Goal: Task Accomplishment & Management: Manage account settings

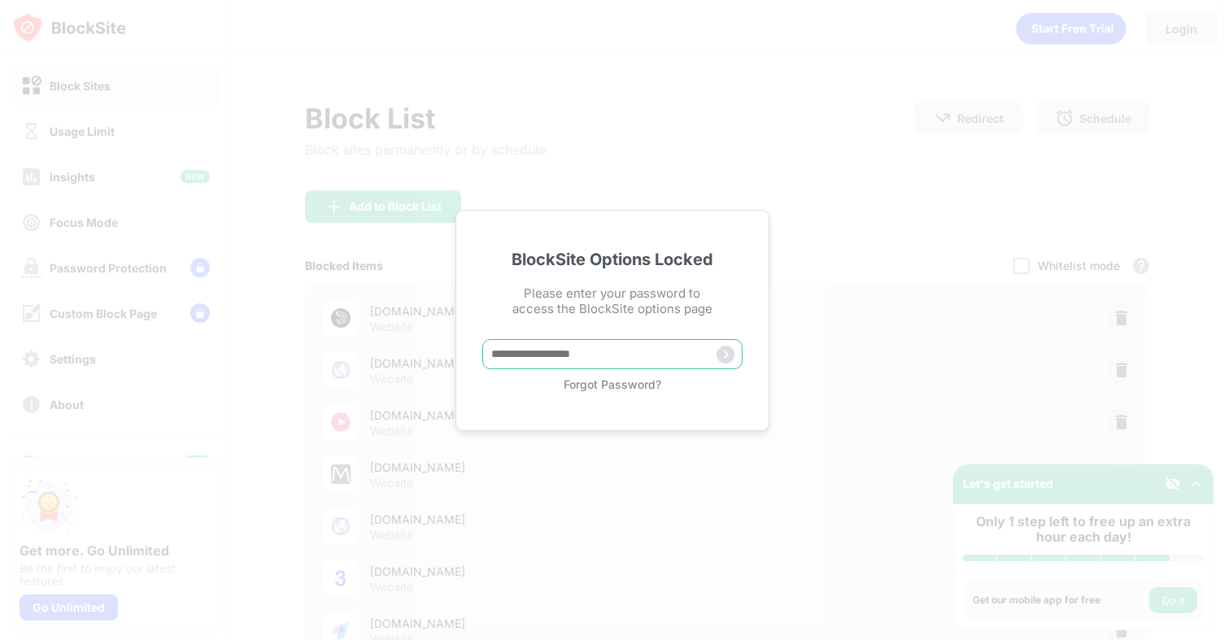
click at [620, 346] on input "text" at bounding box center [612, 354] width 260 height 30
type input "*"
type input "**********"
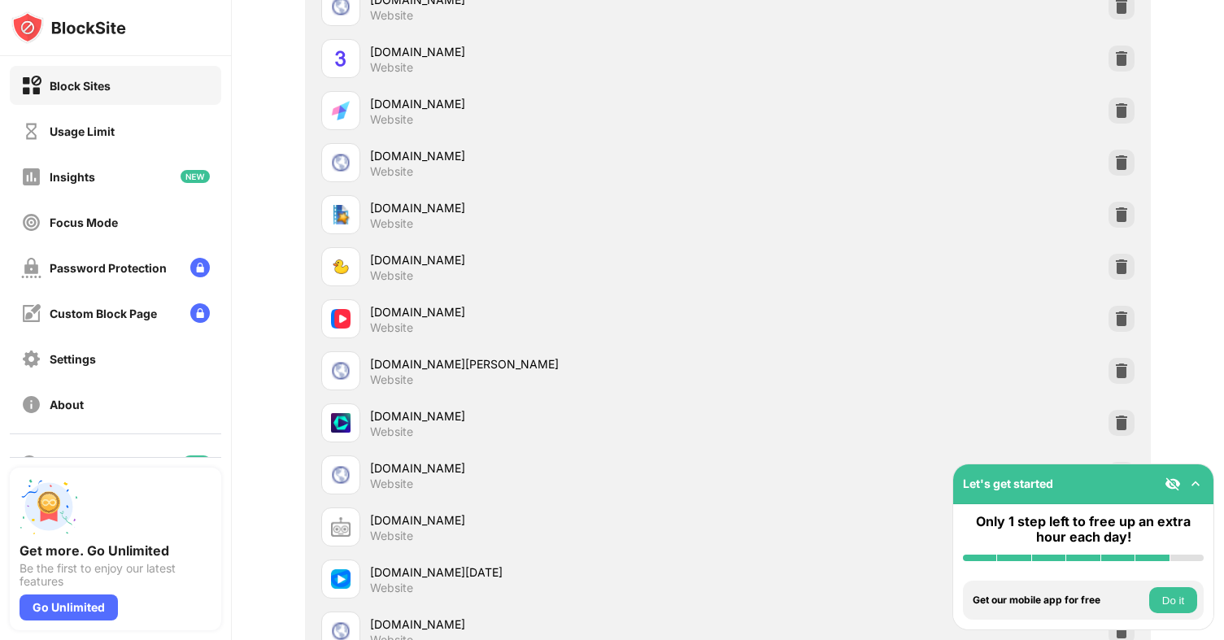
scroll to position [481, 0]
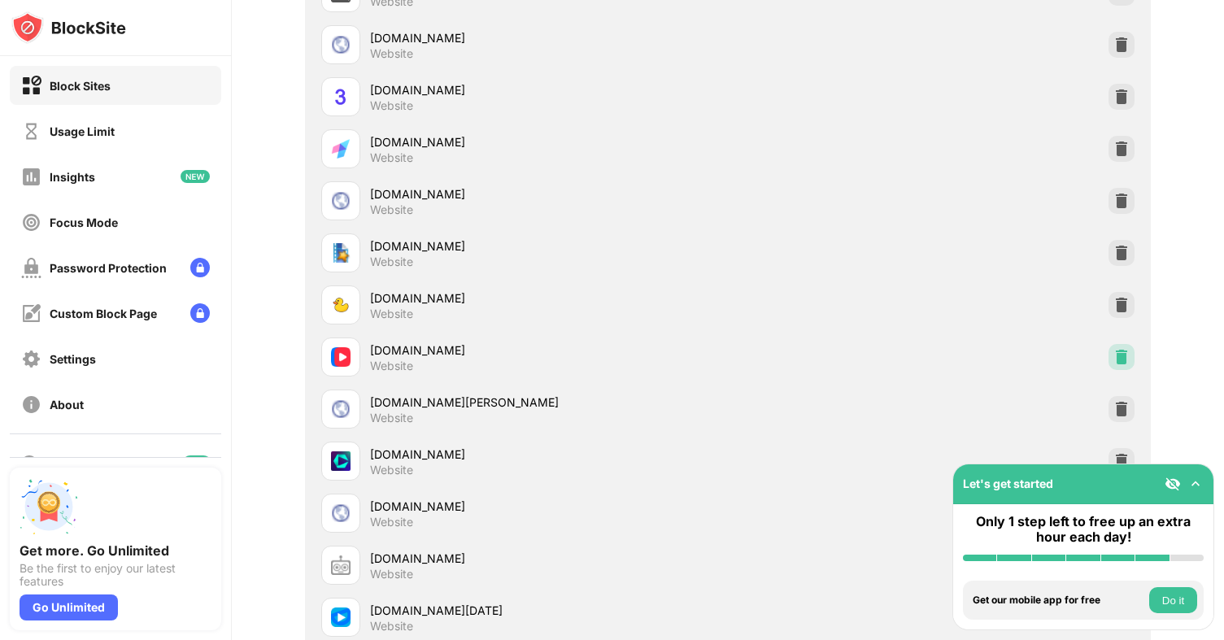
click at [1116, 354] on img at bounding box center [1121, 357] width 16 height 16
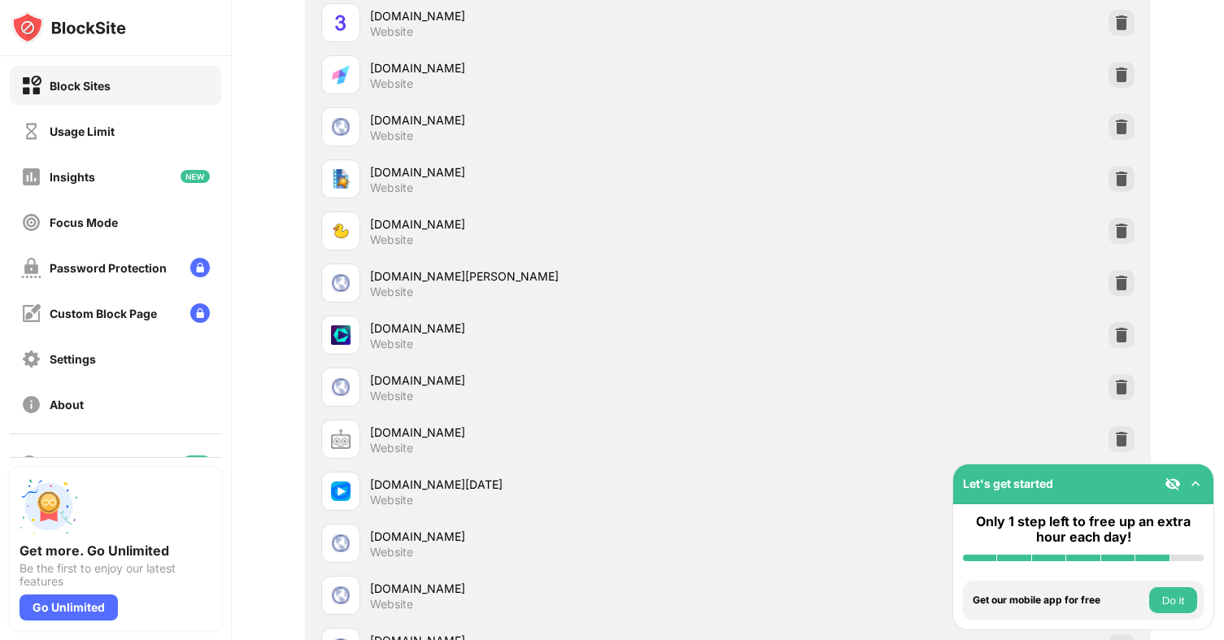
scroll to position [0, 0]
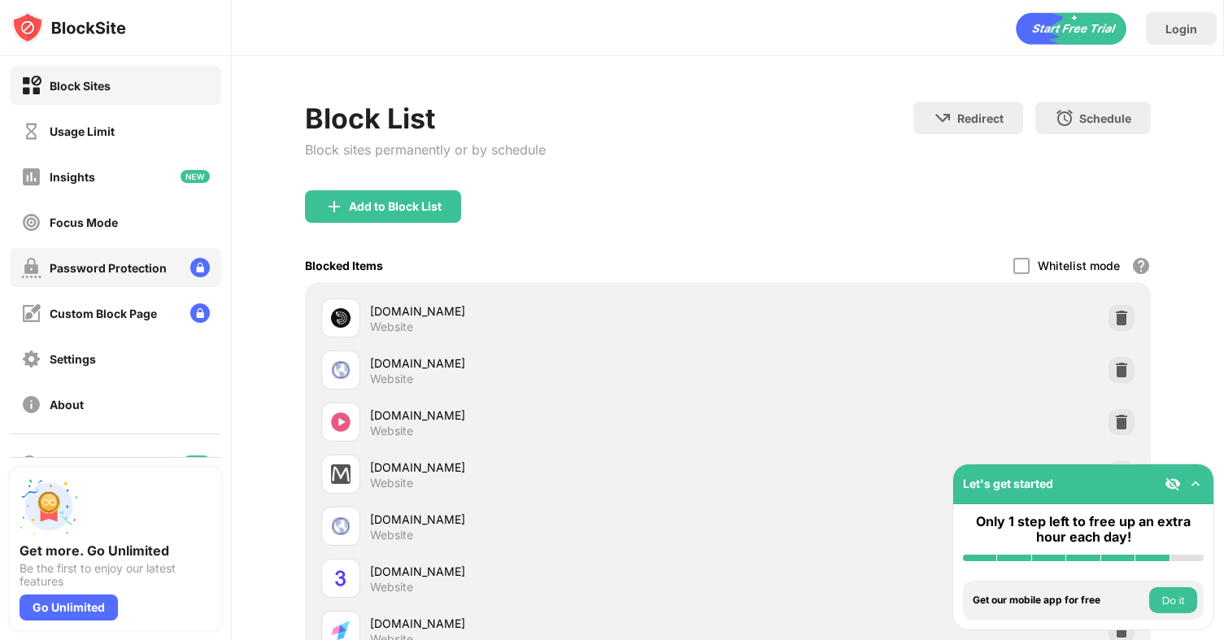
click at [148, 264] on div "Password Protection" at bounding box center [108, 268] width 117 height 14
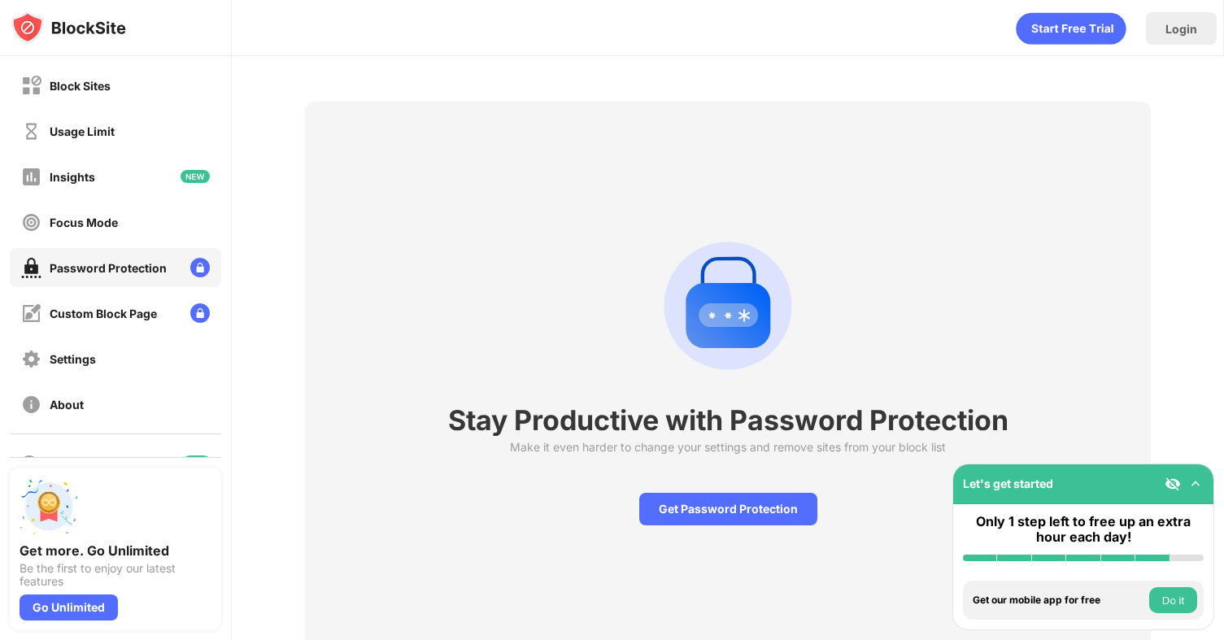
scroll to position [56, 0]
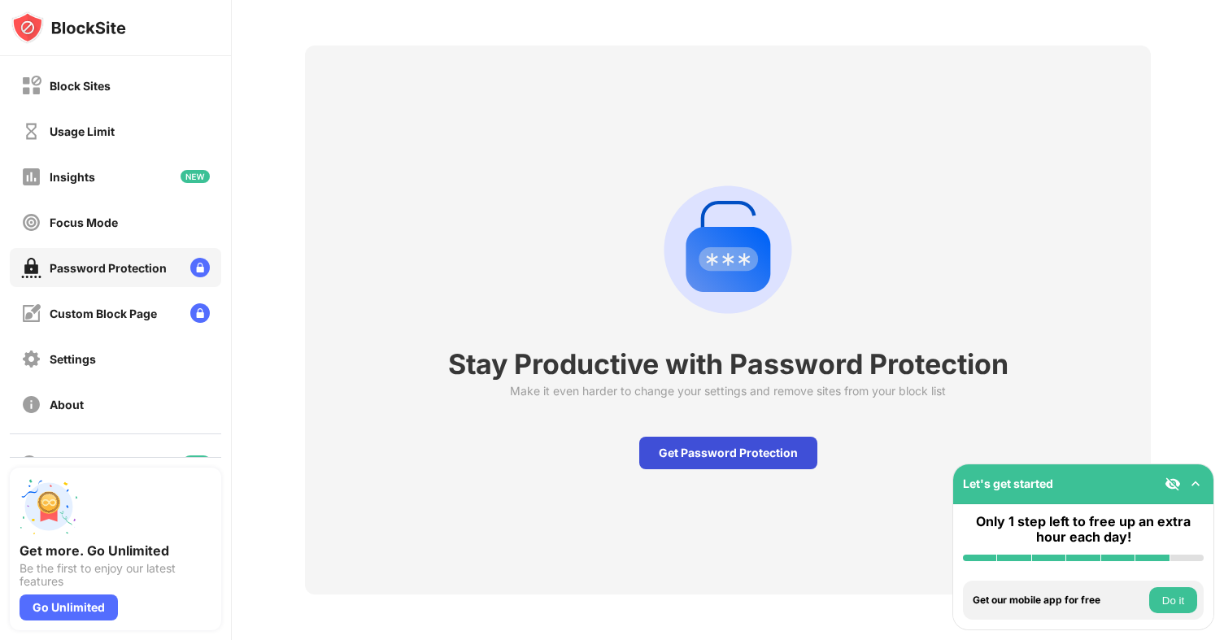
click at [730, 459] on div "Get Password Protection" at bounding box center [728, 453] width 178 height 33
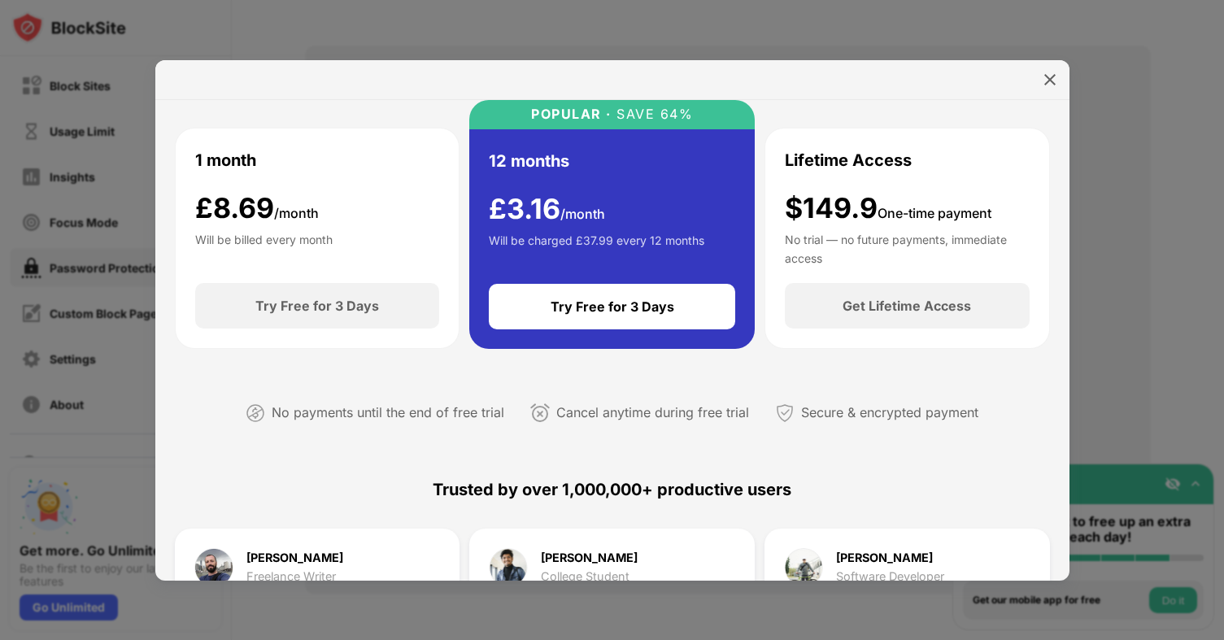
scroll to position [124, 0]
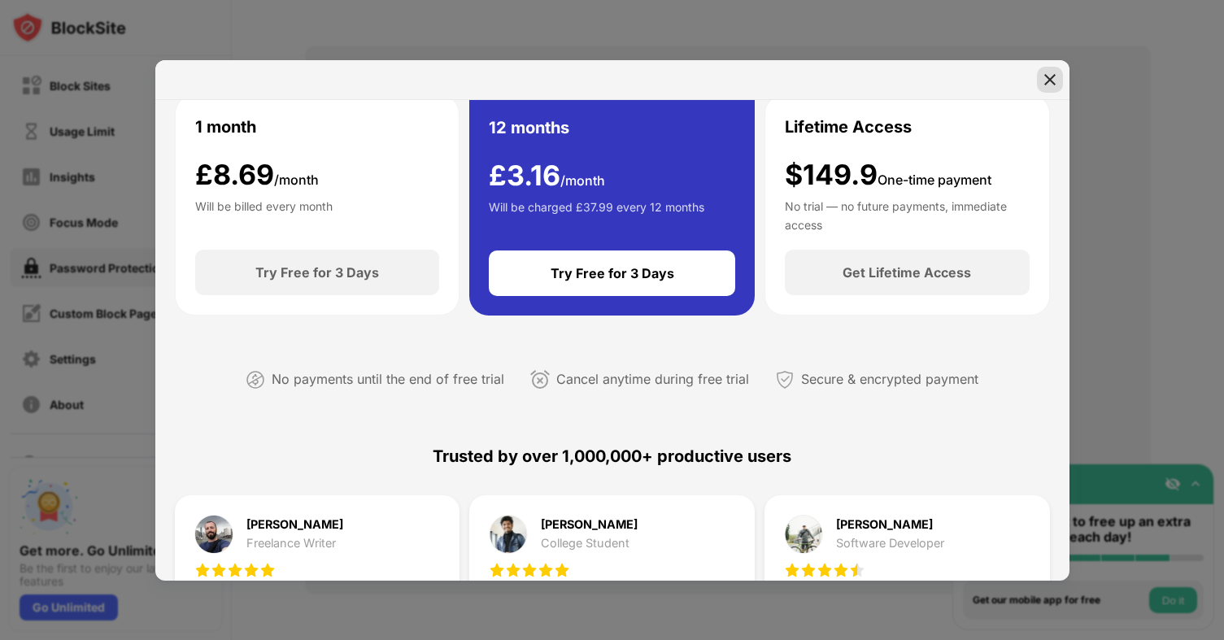
click at [1052, 85] on img at bounding box center [1049, 80] width 16 height 16
